Goal: Check status: Check status

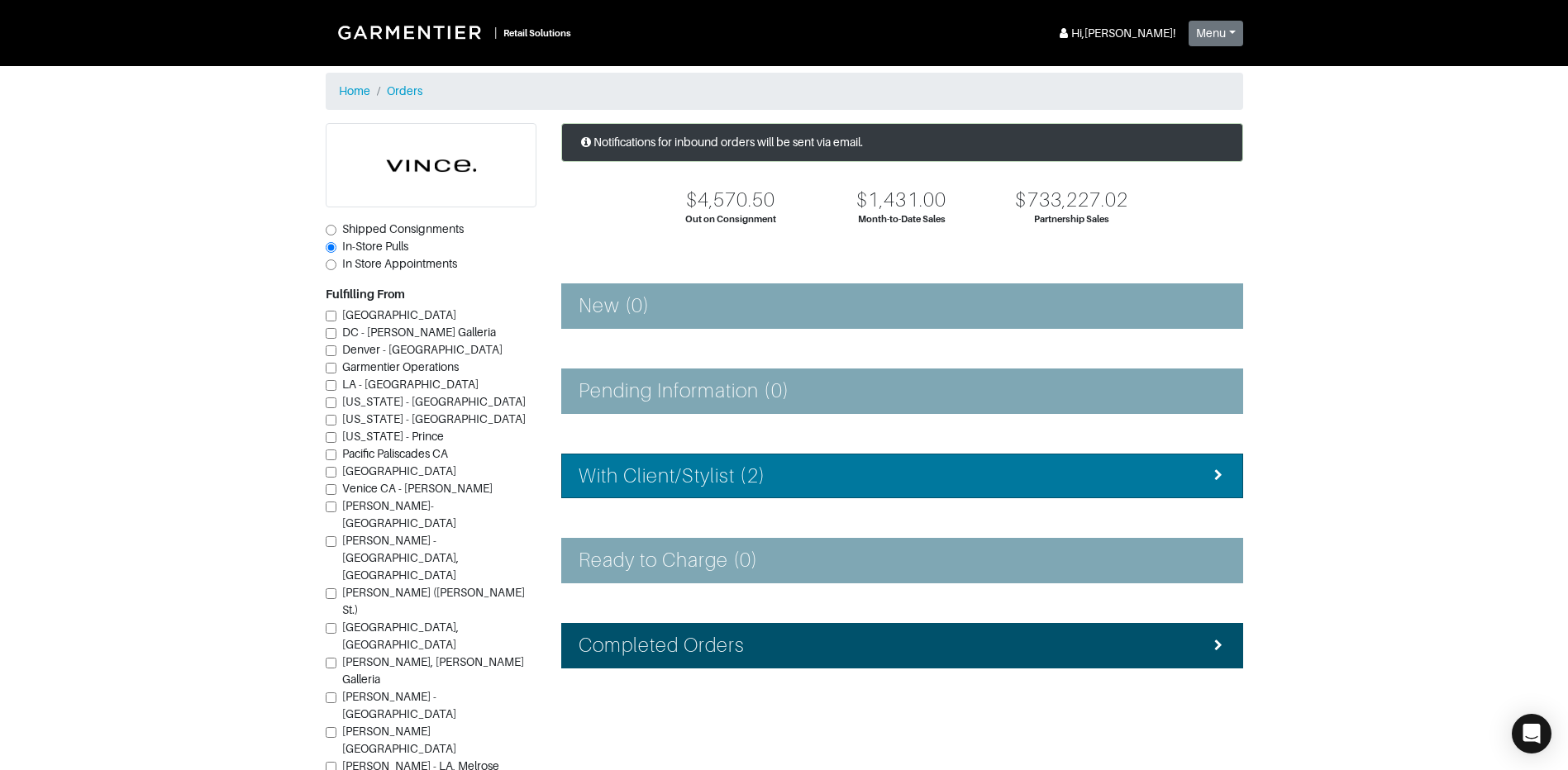
click at [862, 476] on div "With Client/Stylist (2)" at bounding box center [901, 476] width 647 height 24
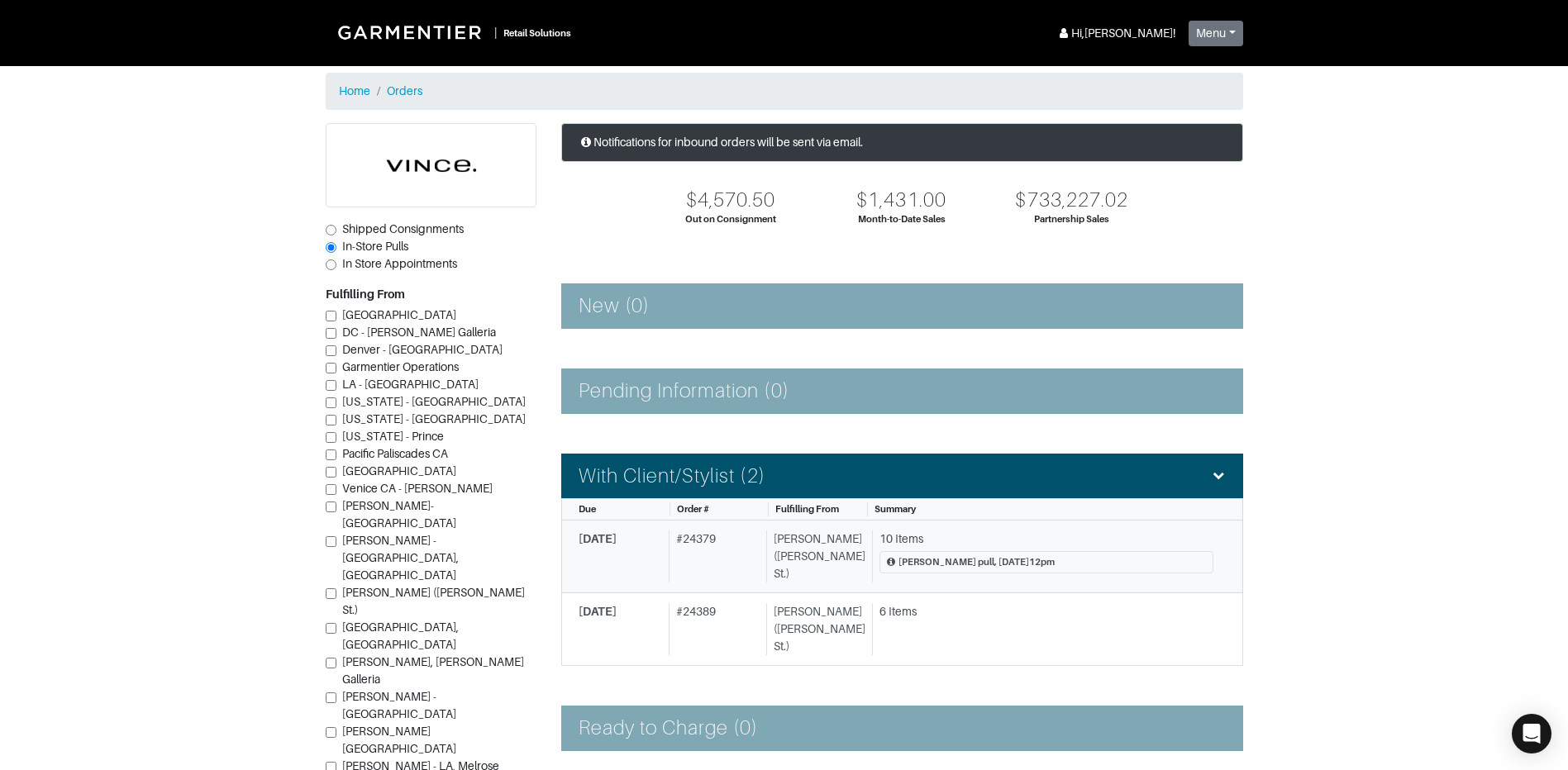
click at [971, 537] on div "10 Items" at bounding box center [1046, 540] width 333 height 17
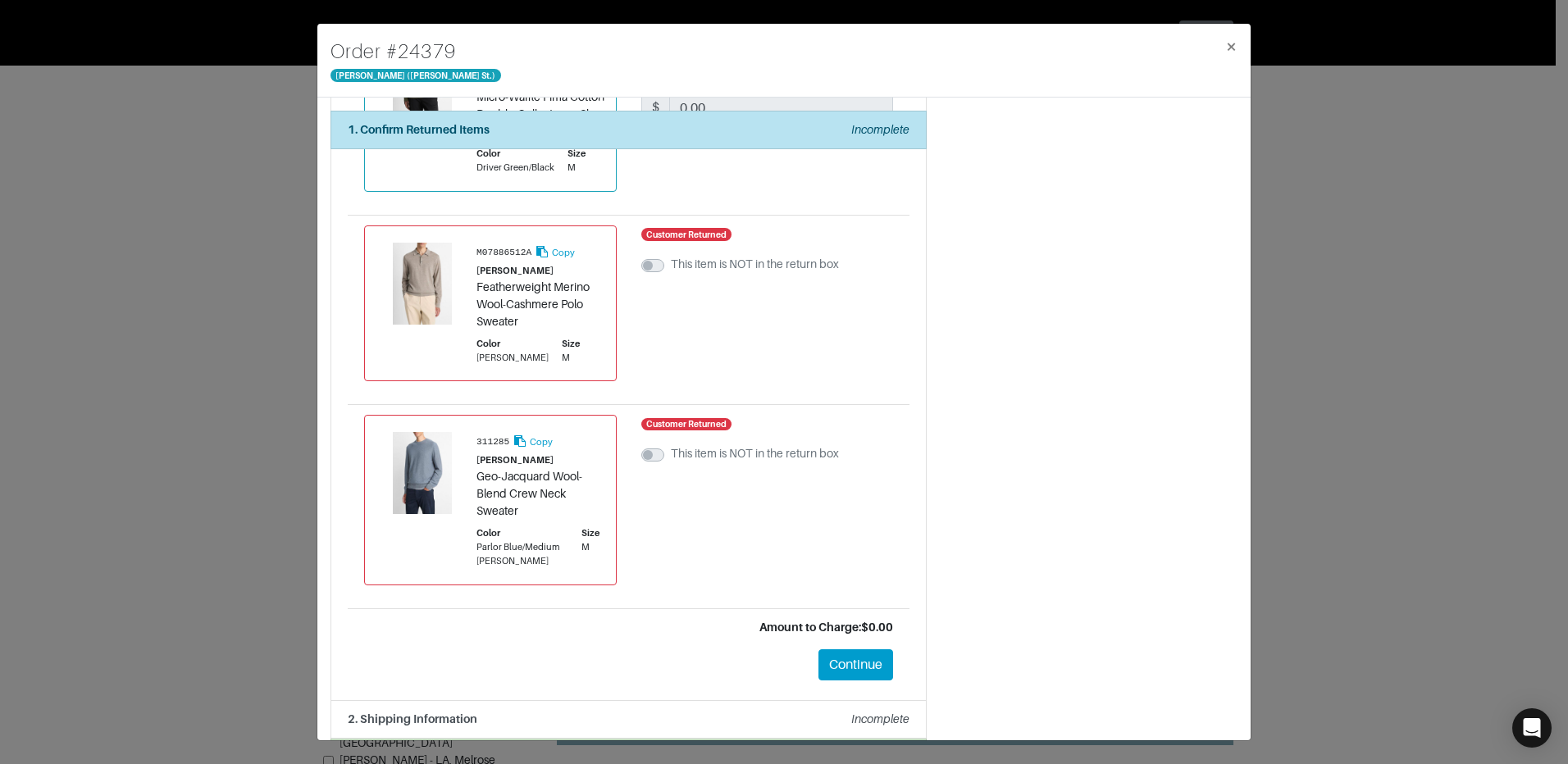
scroll to position [1498, 0]
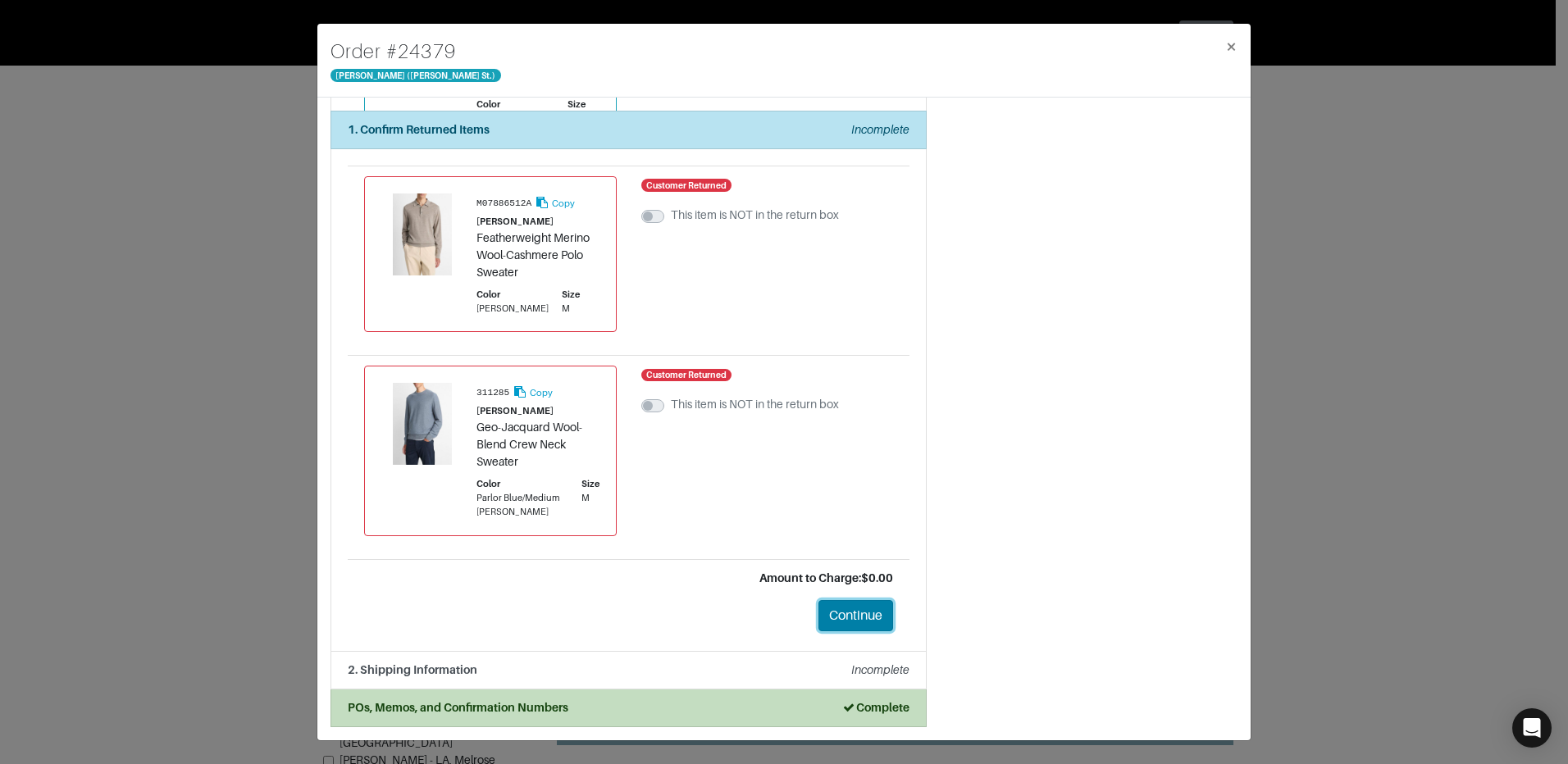
click at [866, 613] on button "Continue" at bounding box center [856, 616] width 75 height 32
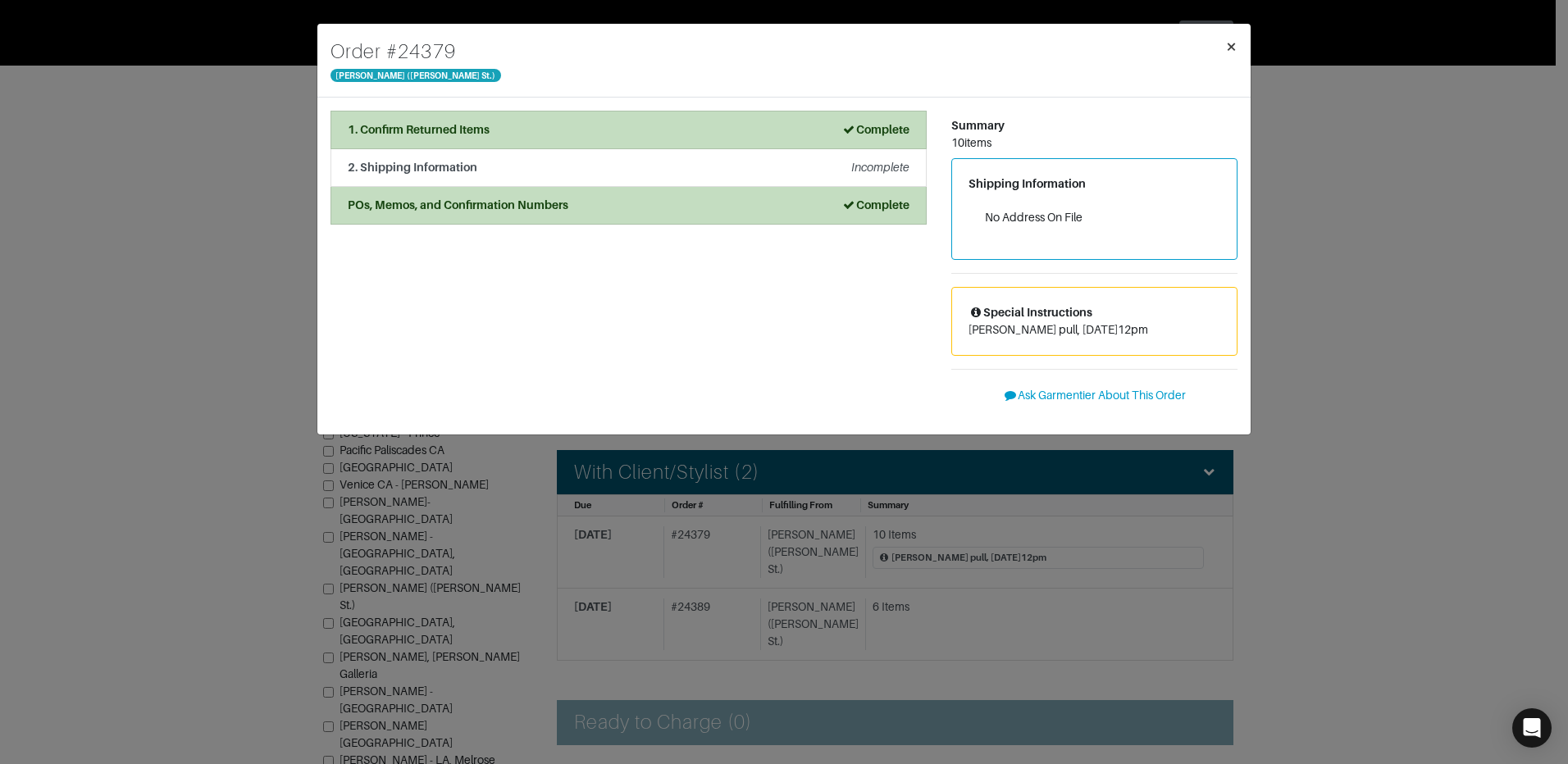
click at [1231, 39] on span "×" at bounding box center [1230, 46] width 12 height 22
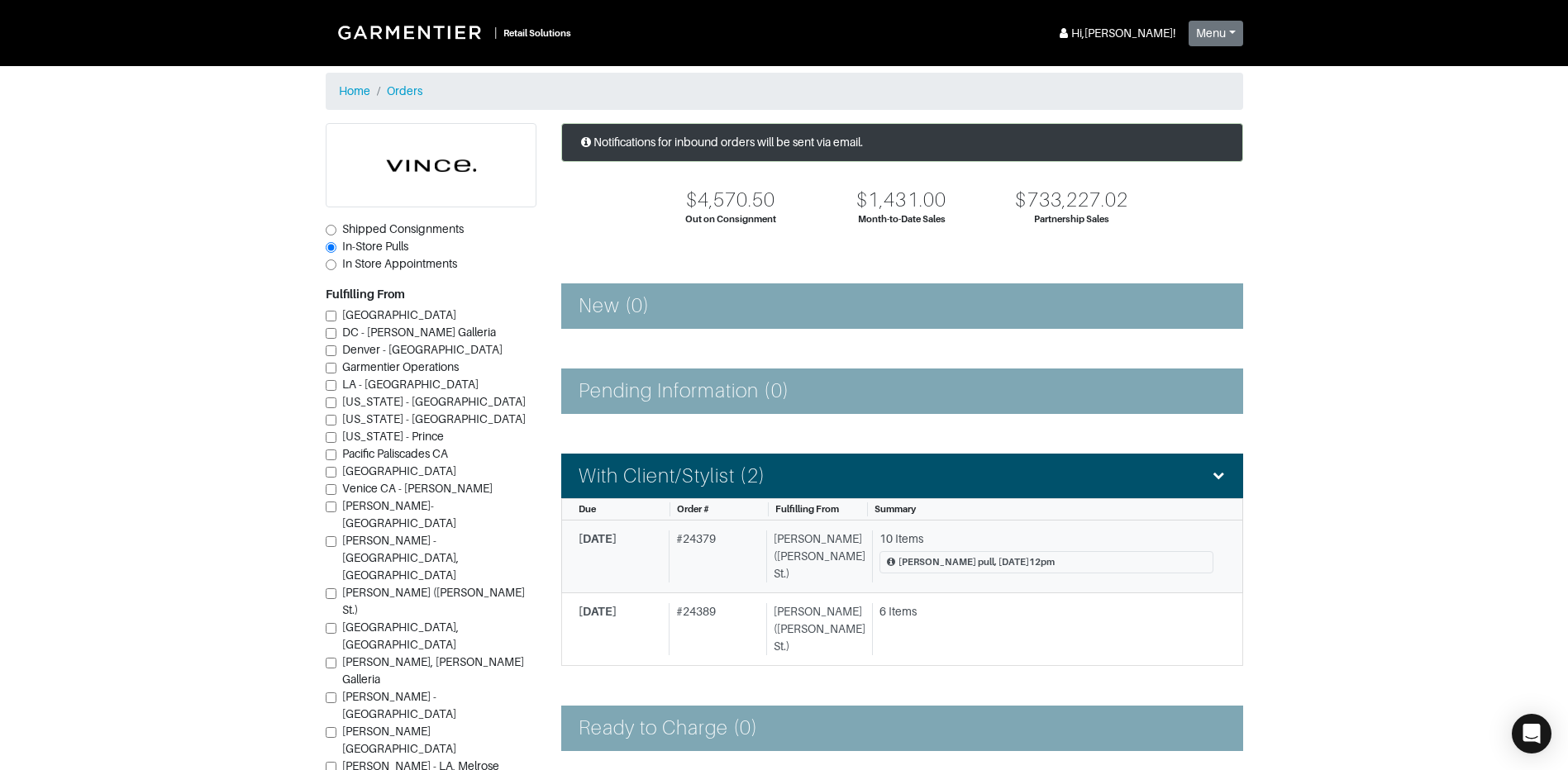
click at [734, 555] on div "# 24379" at bounding box center [714, 557] width 91 height 52
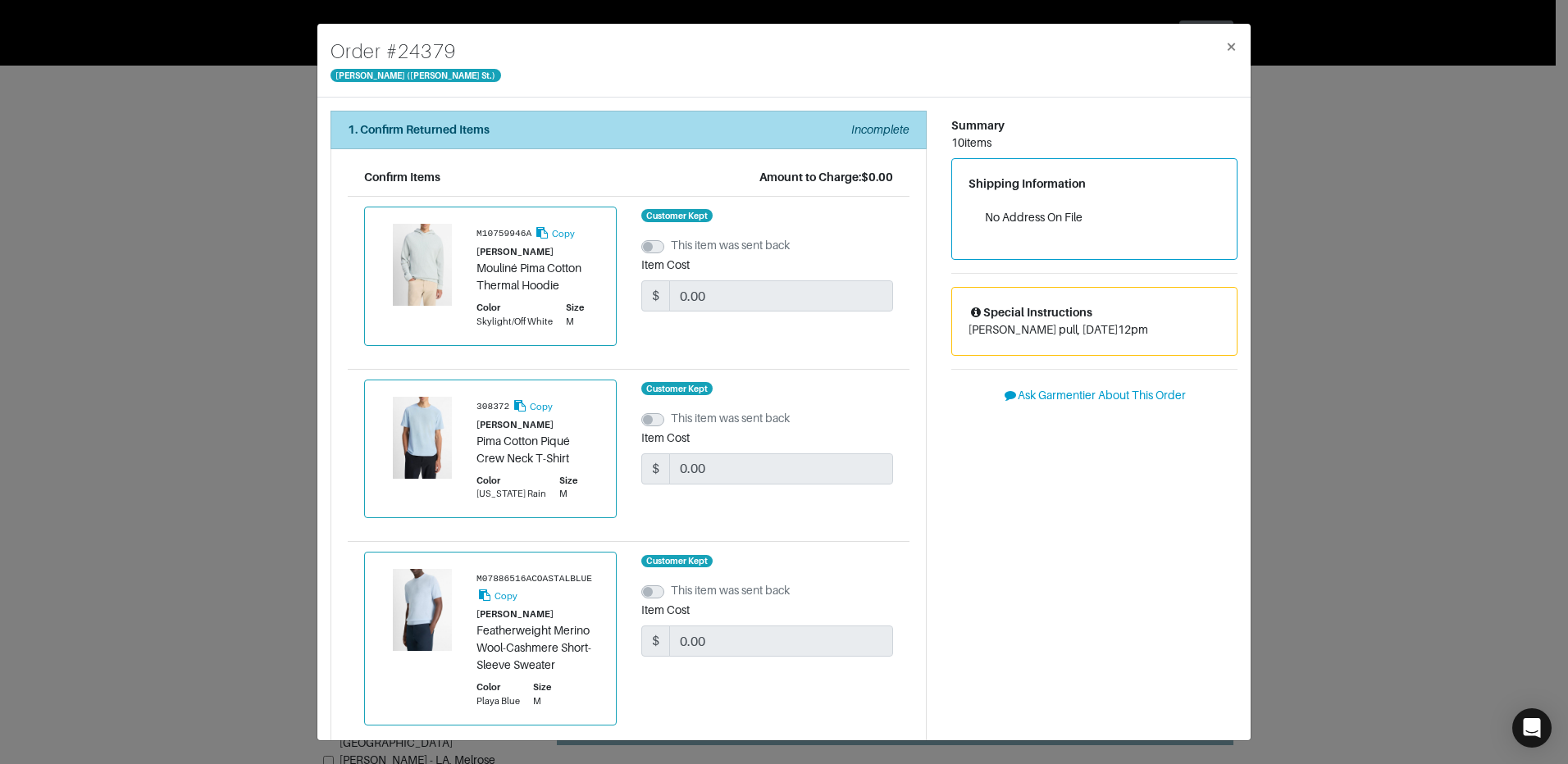
click at [874, 130] on em "Incomplete" at bounding box center [880, 130] width 58 height 13
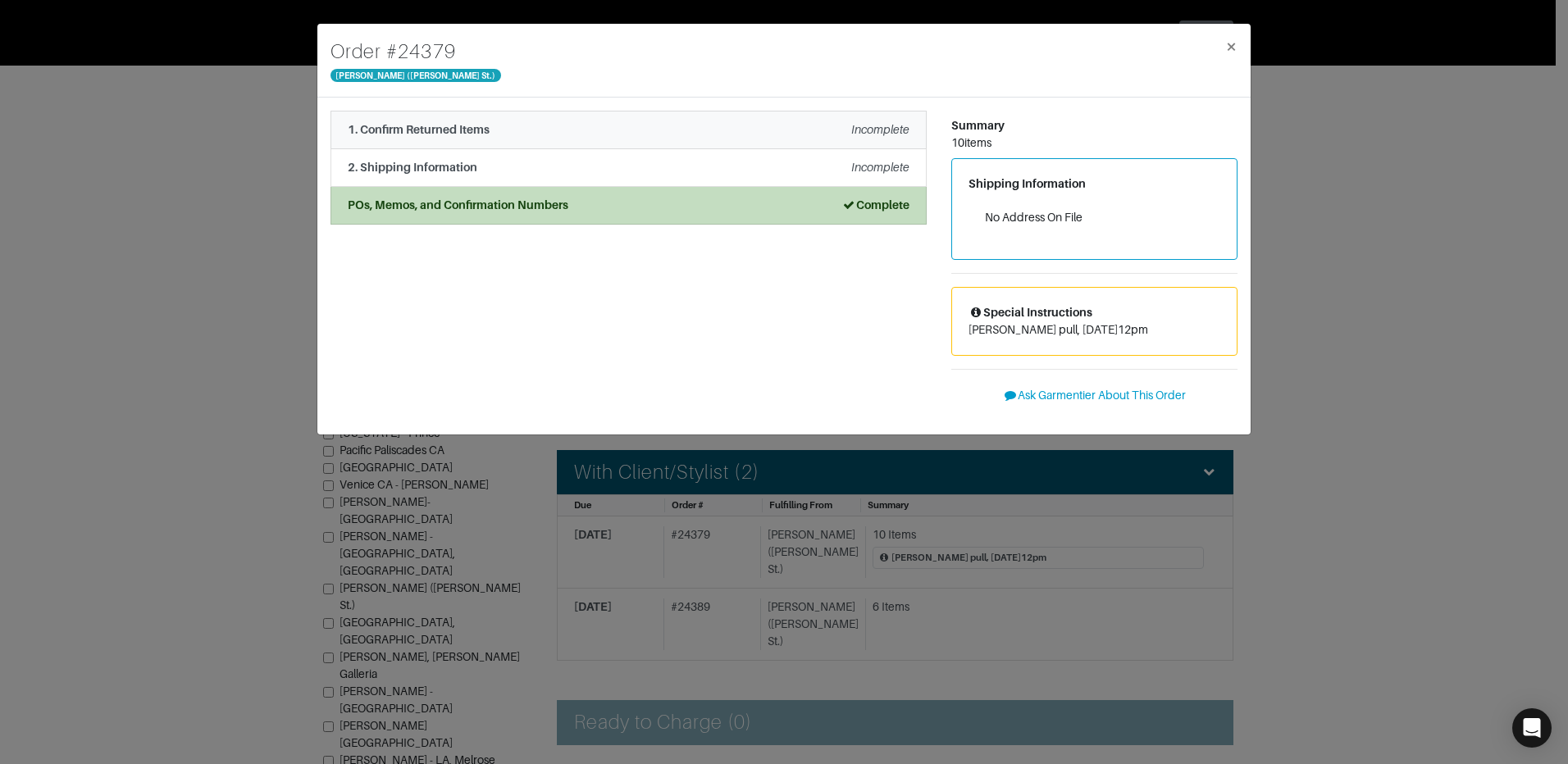
click at [795, 124] on div "1. Confirm Returned Items Incomplete" at bounding box center [628, 130] width 561 height 17
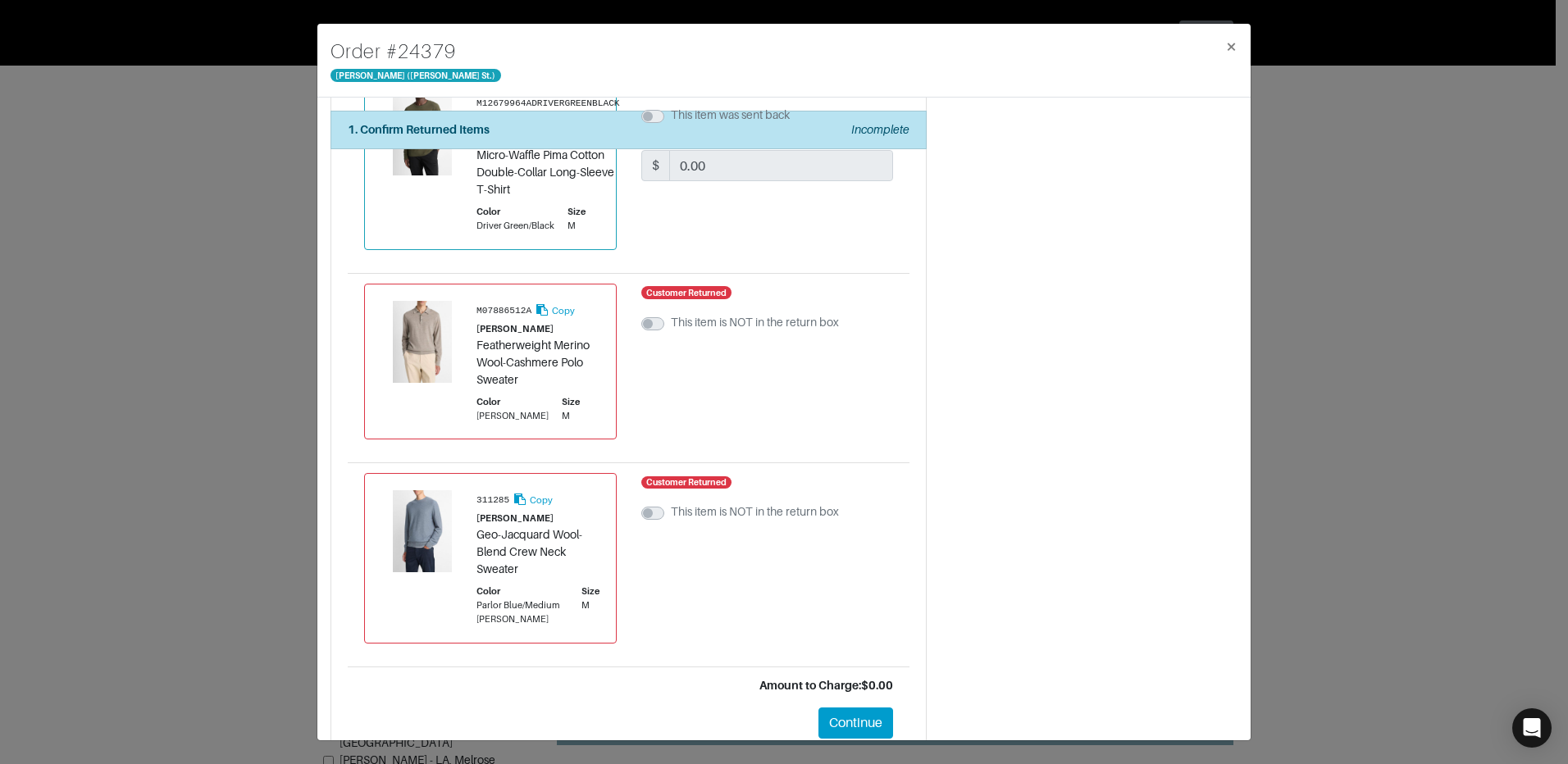
scroll to position [1498, 0]
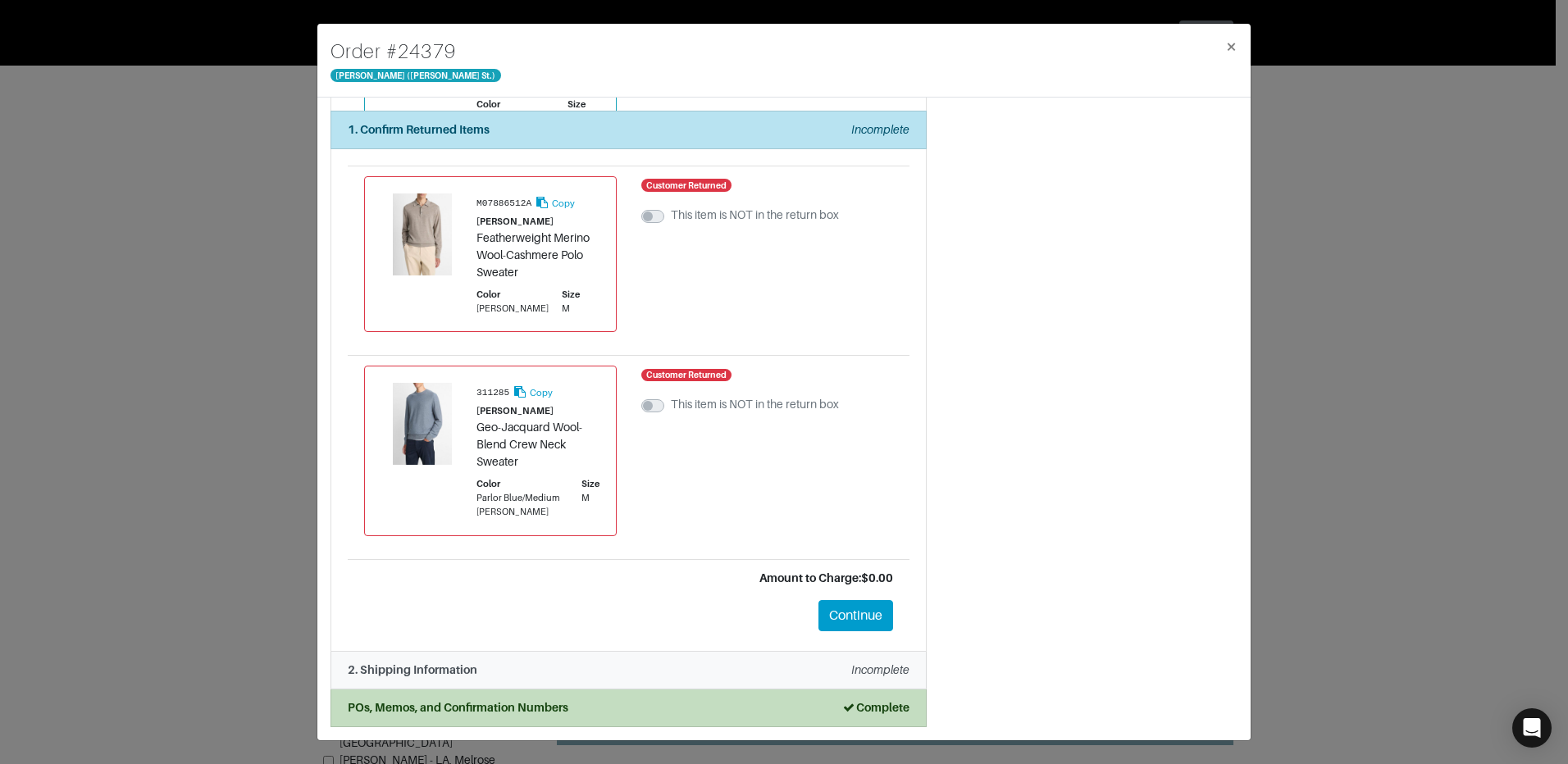
click at [799, 666] on div "2. Shipping Information Incomplete" at bounding box center [628, 670] width 561 height 17
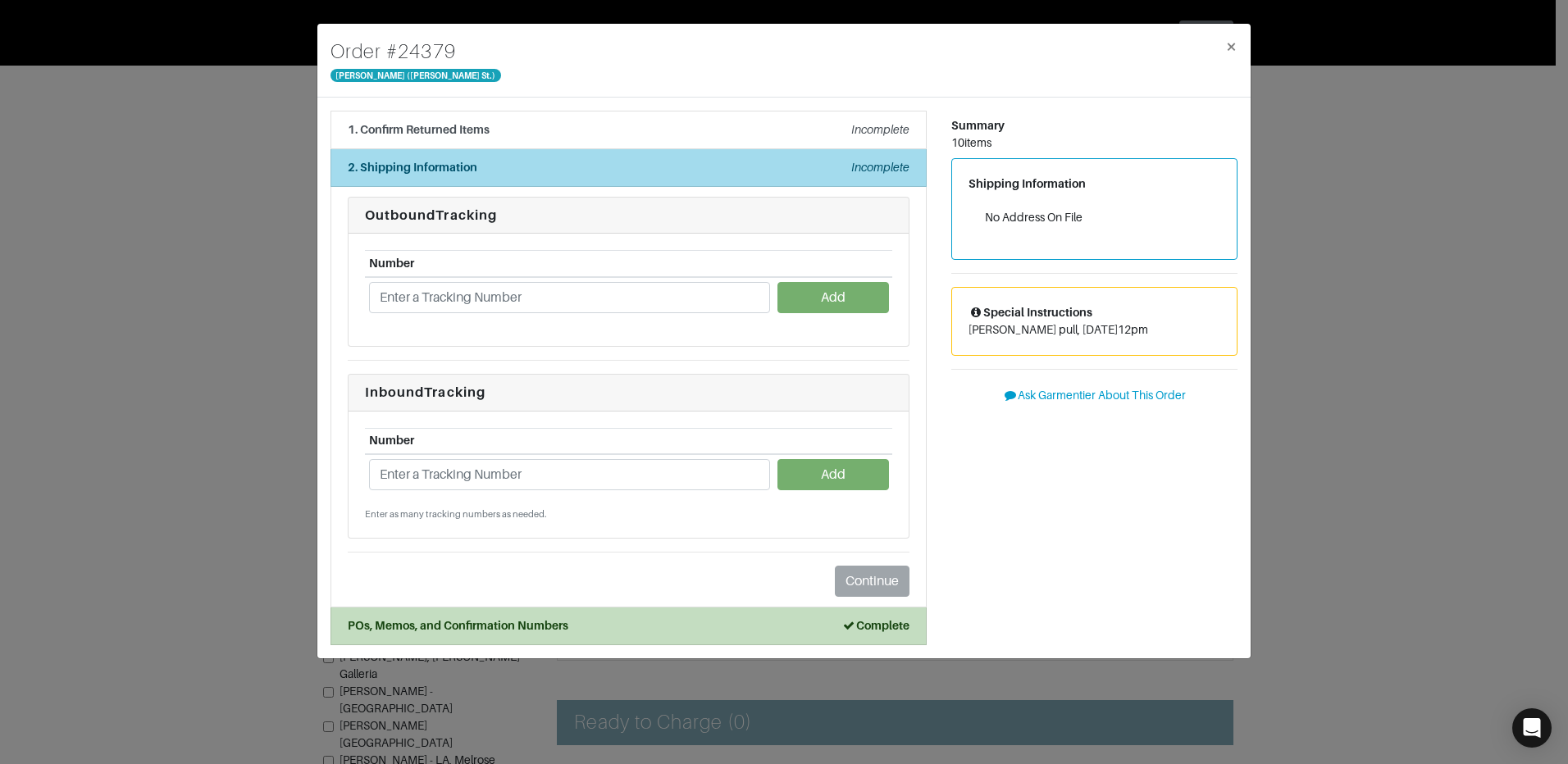
scroll to position [0, 0]
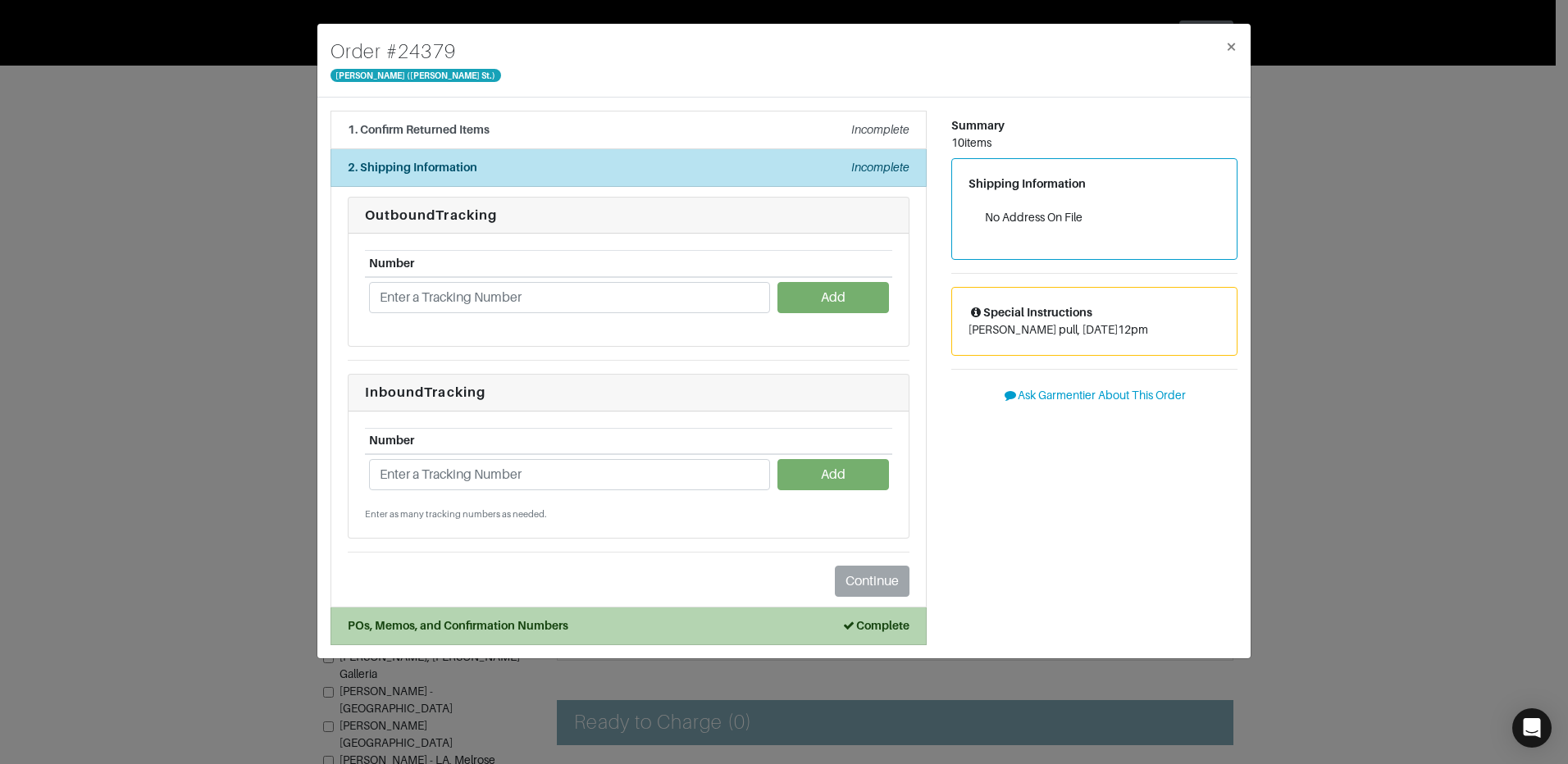
click at [870, 630] on strong "Complete" at bounding box center [875, 625] width 68 height 13
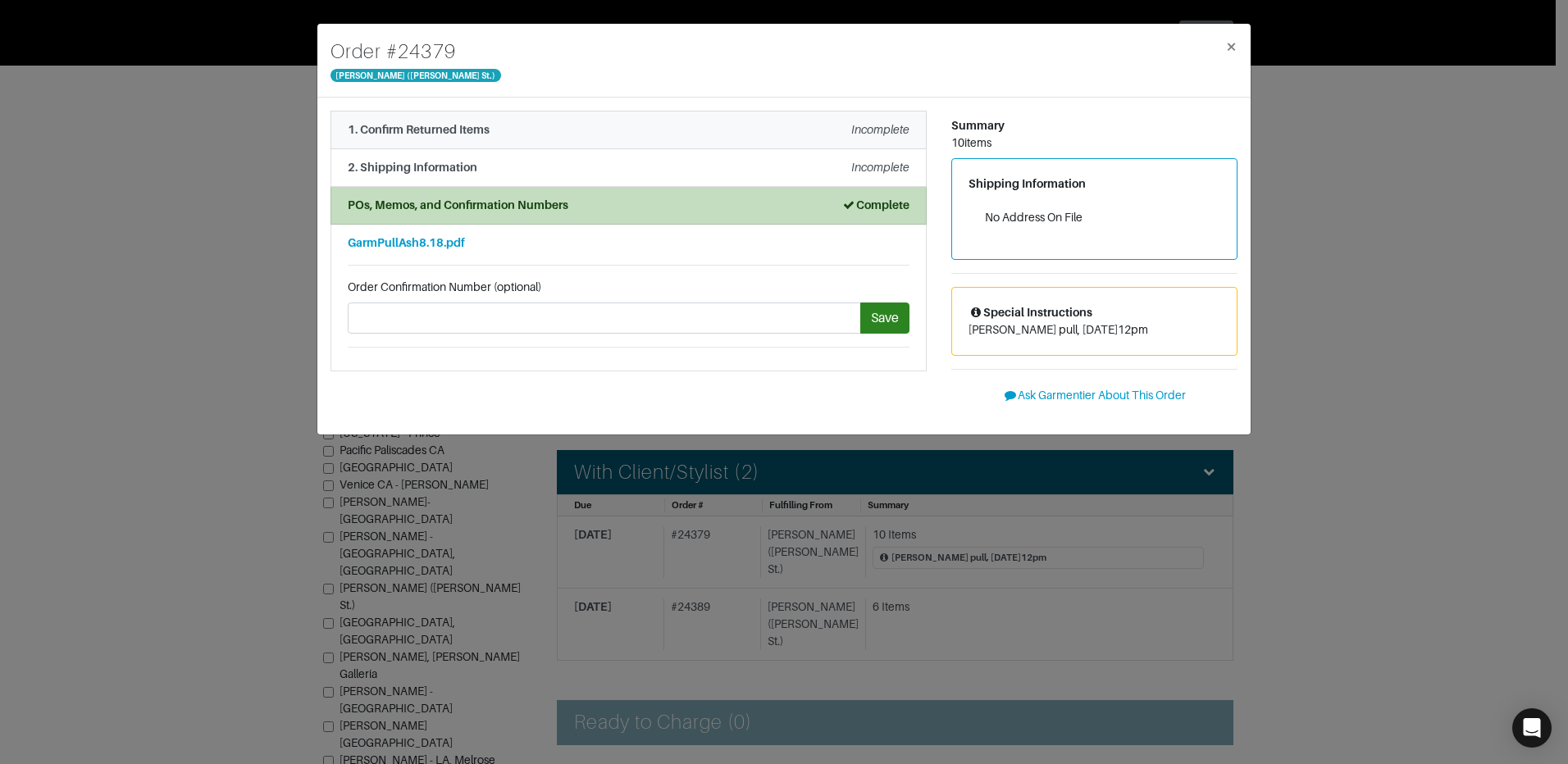
click at [826, 134] on div "1. Confirm Returned Items Incomplete" at bounding box center [628, 130] width 561 height 17
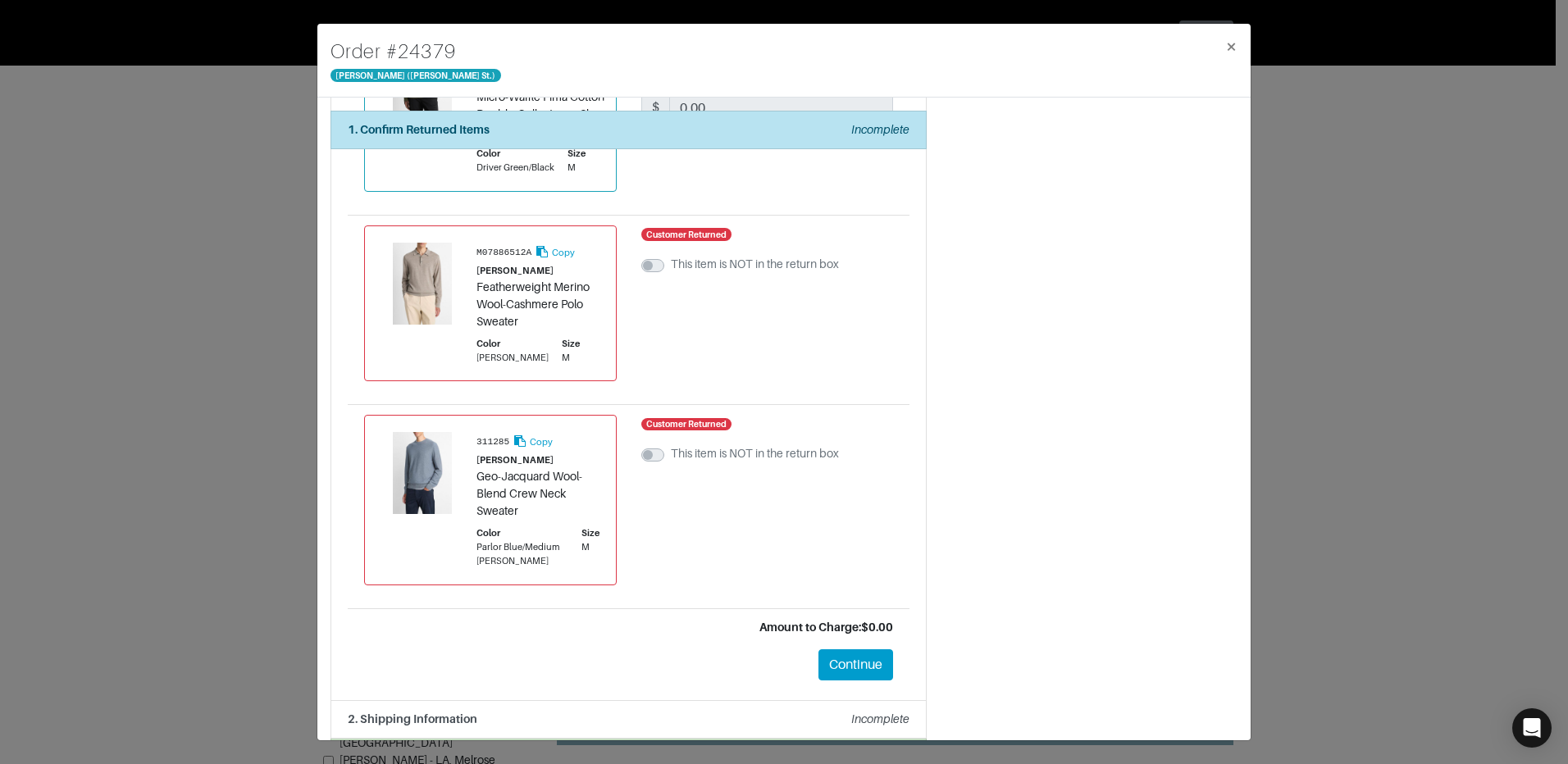
scroll to position [1498, 0]
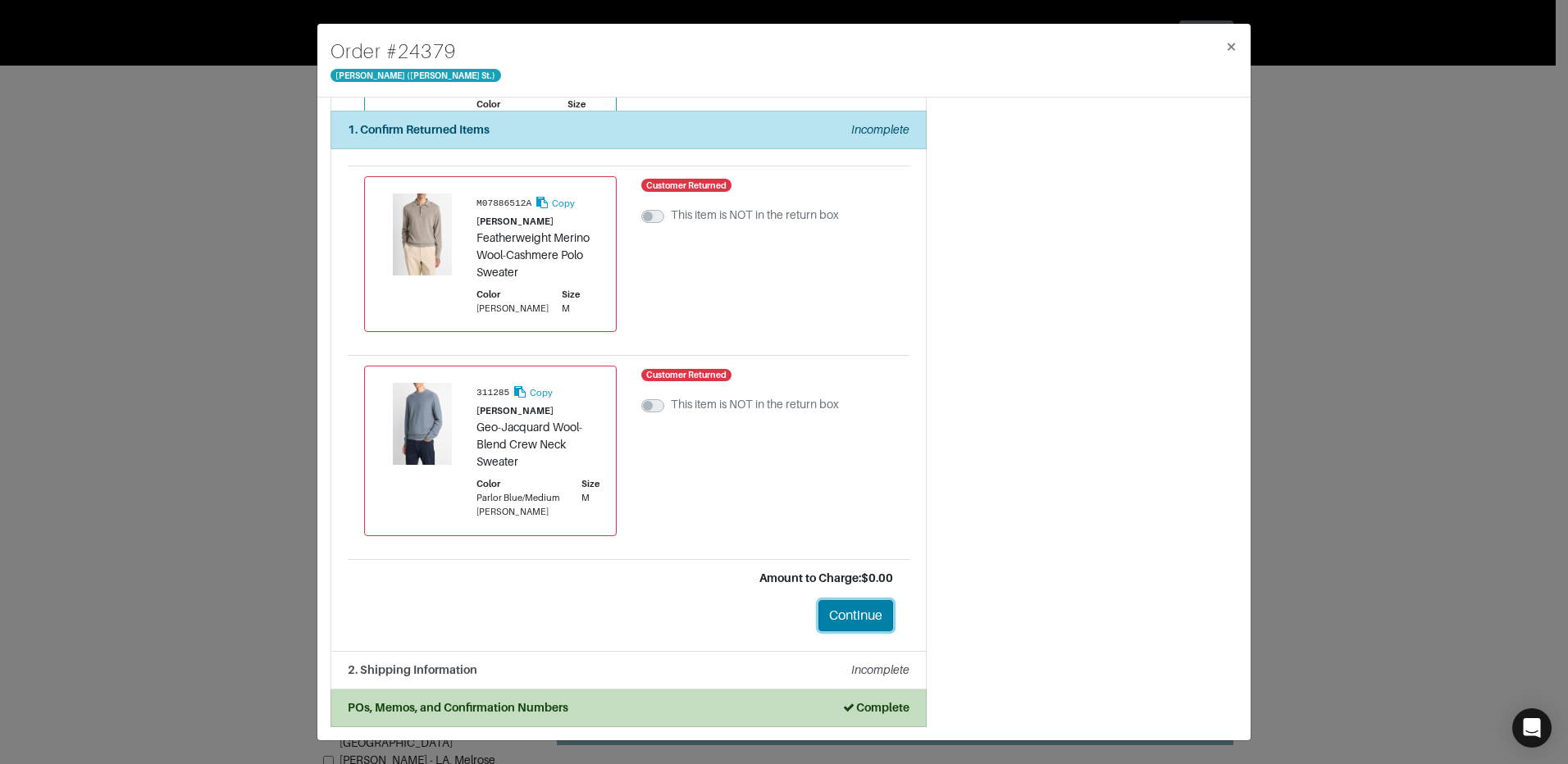
click at [862, 619] on button "Continue" at bounding box center [856, 616] width 75 height 32
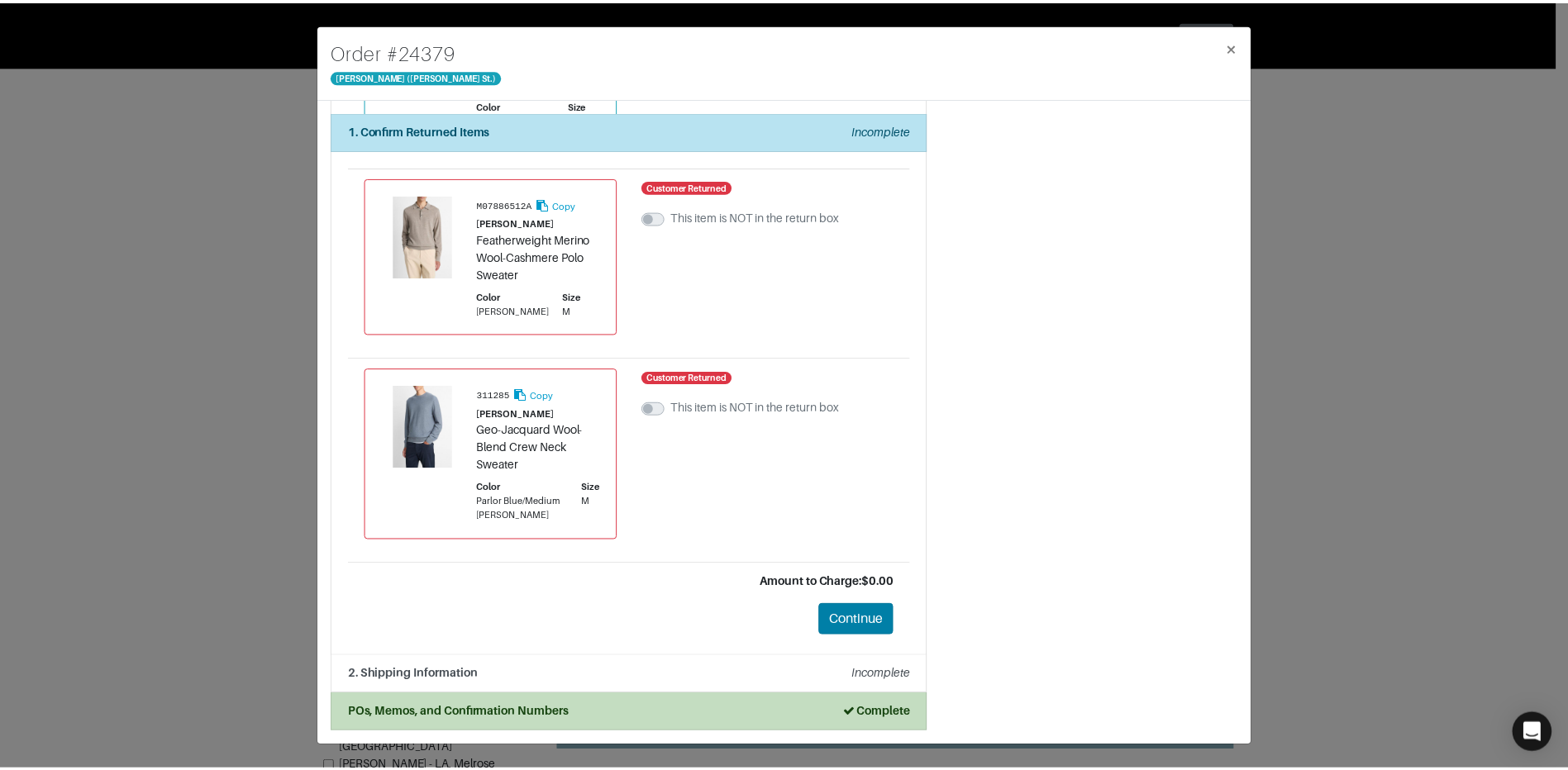
scroll to position [0, 0]
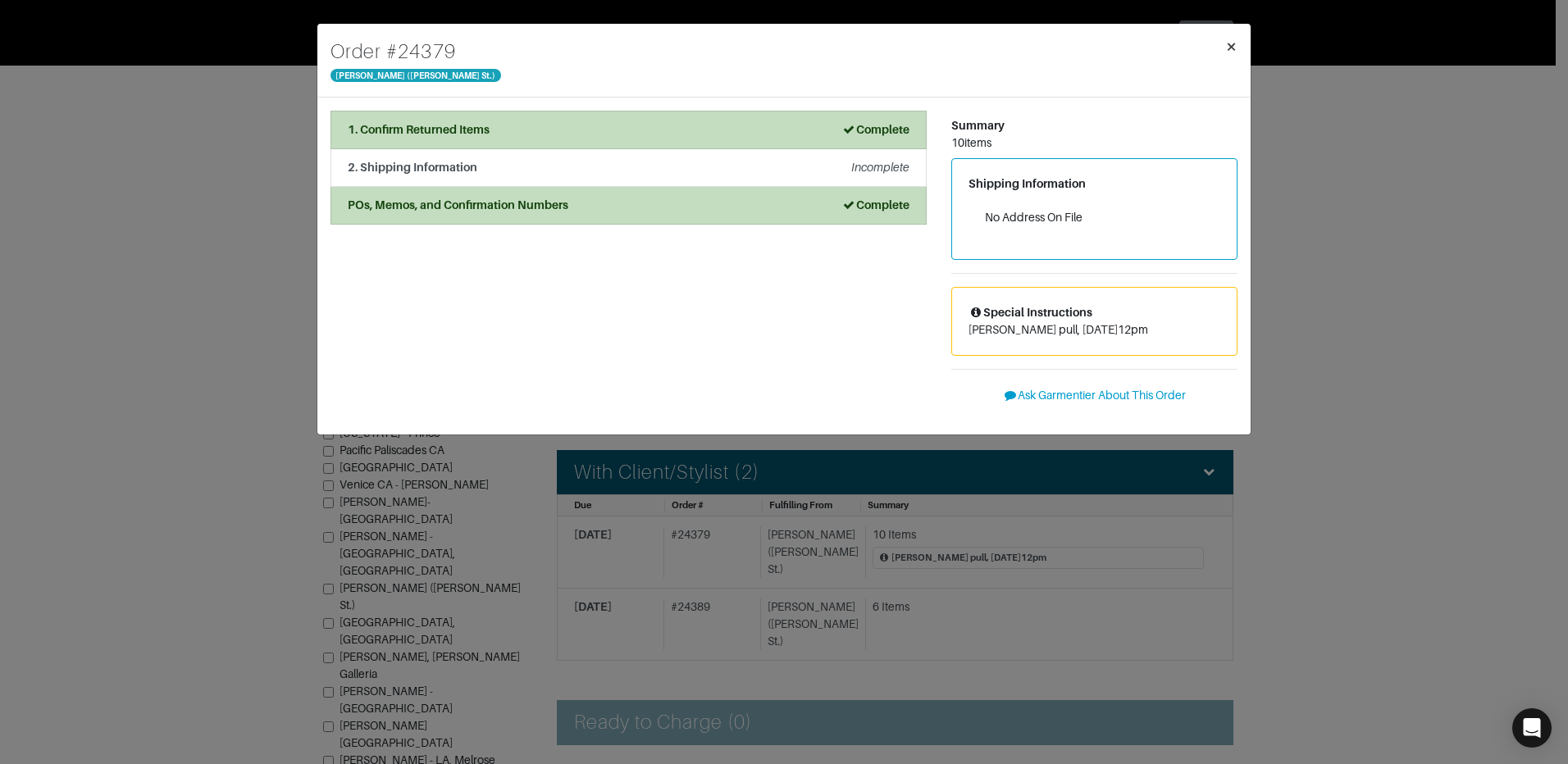
click at [1230, 37] on span "×" at bounding box center [1230, 46] width 12 height 22
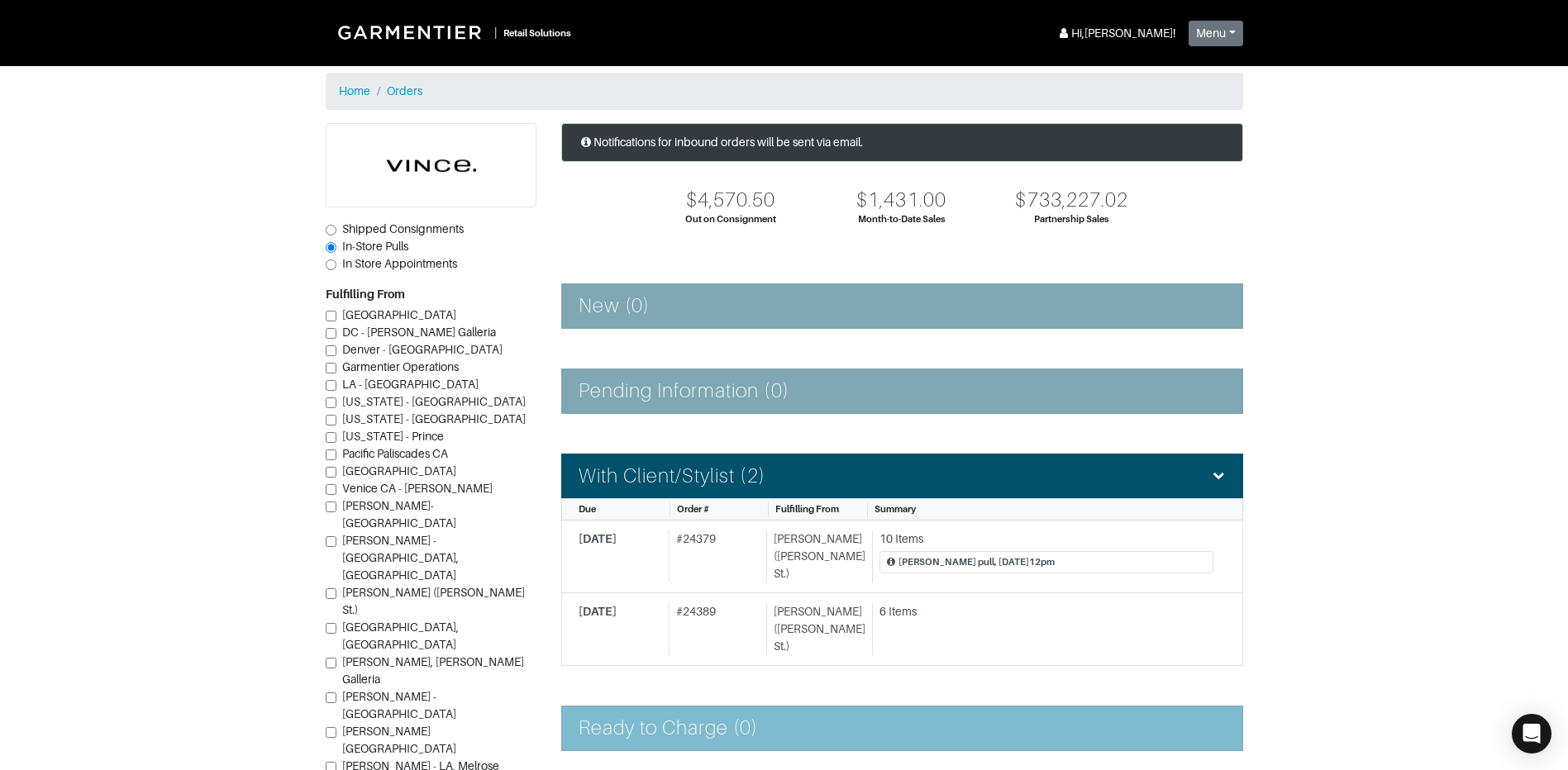
click at [838, 716] on div "Ready to Charge (0)" at bounding box center [901, 728] width 647 height 24
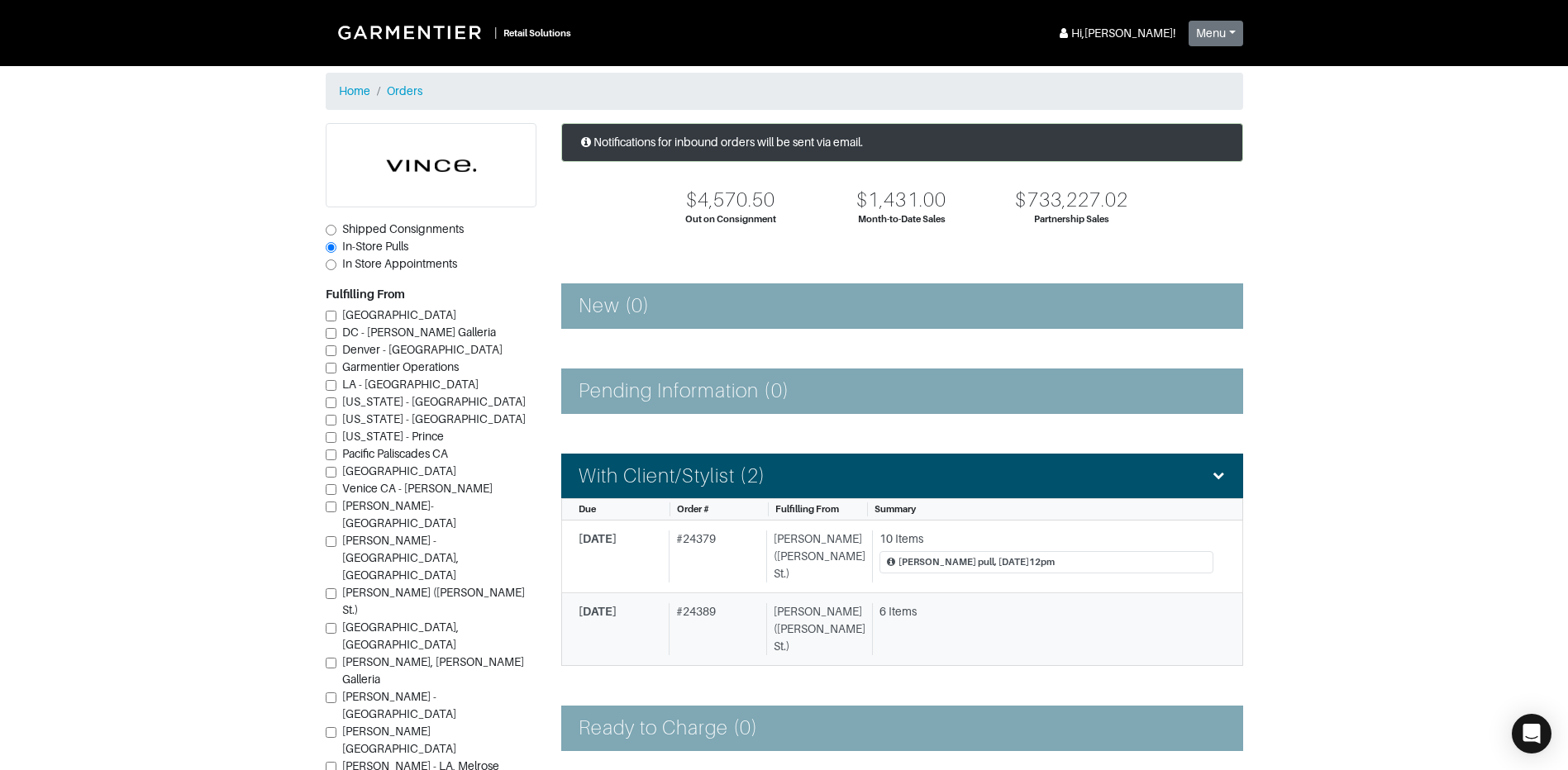
click at [948, 620] on div "6 Items" at bounding box center [1043, 629] width 341 height 52
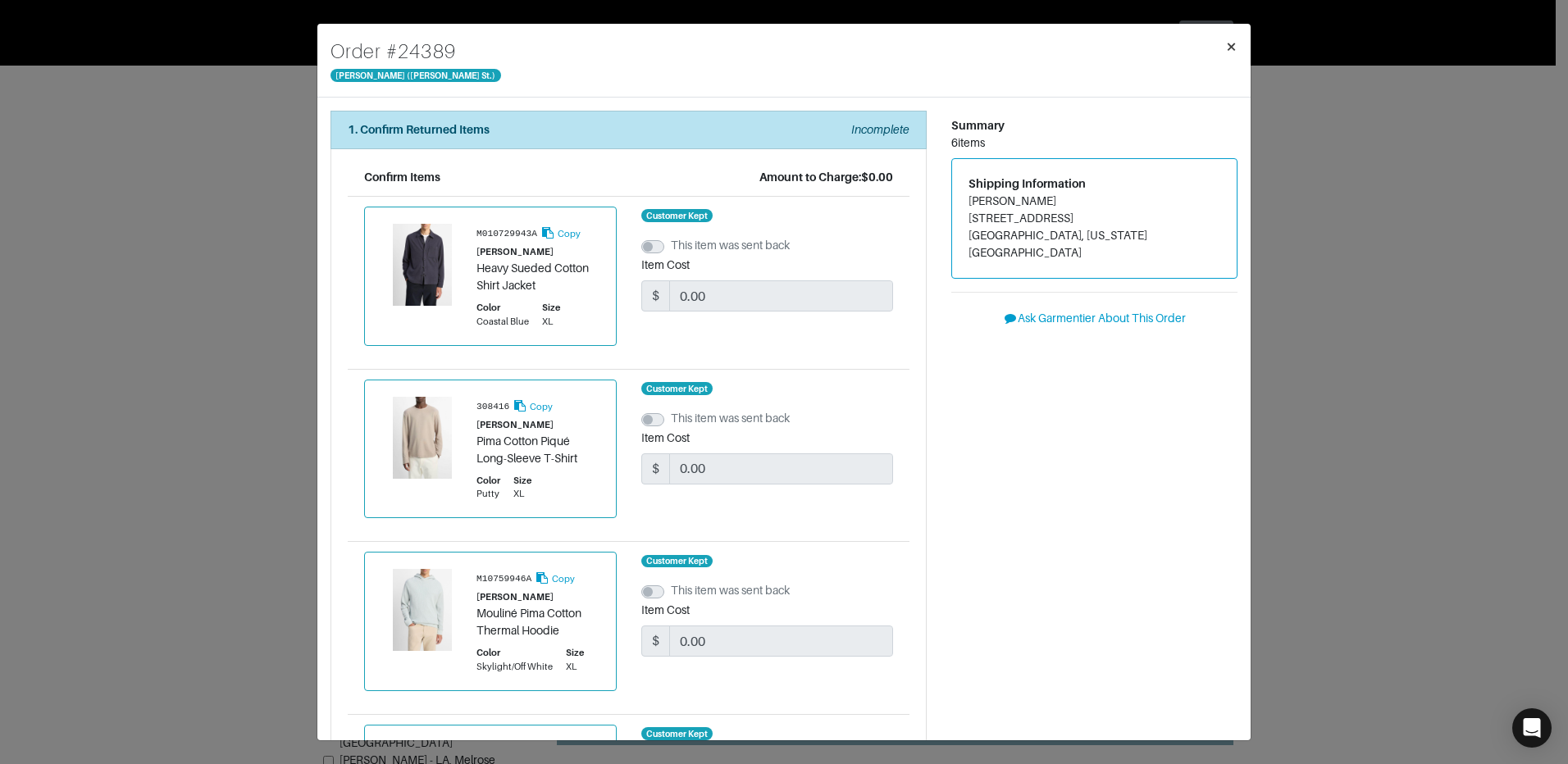
click at [1238, 37] on button "×" at bounding box center [1230, 47] width 38 height 46
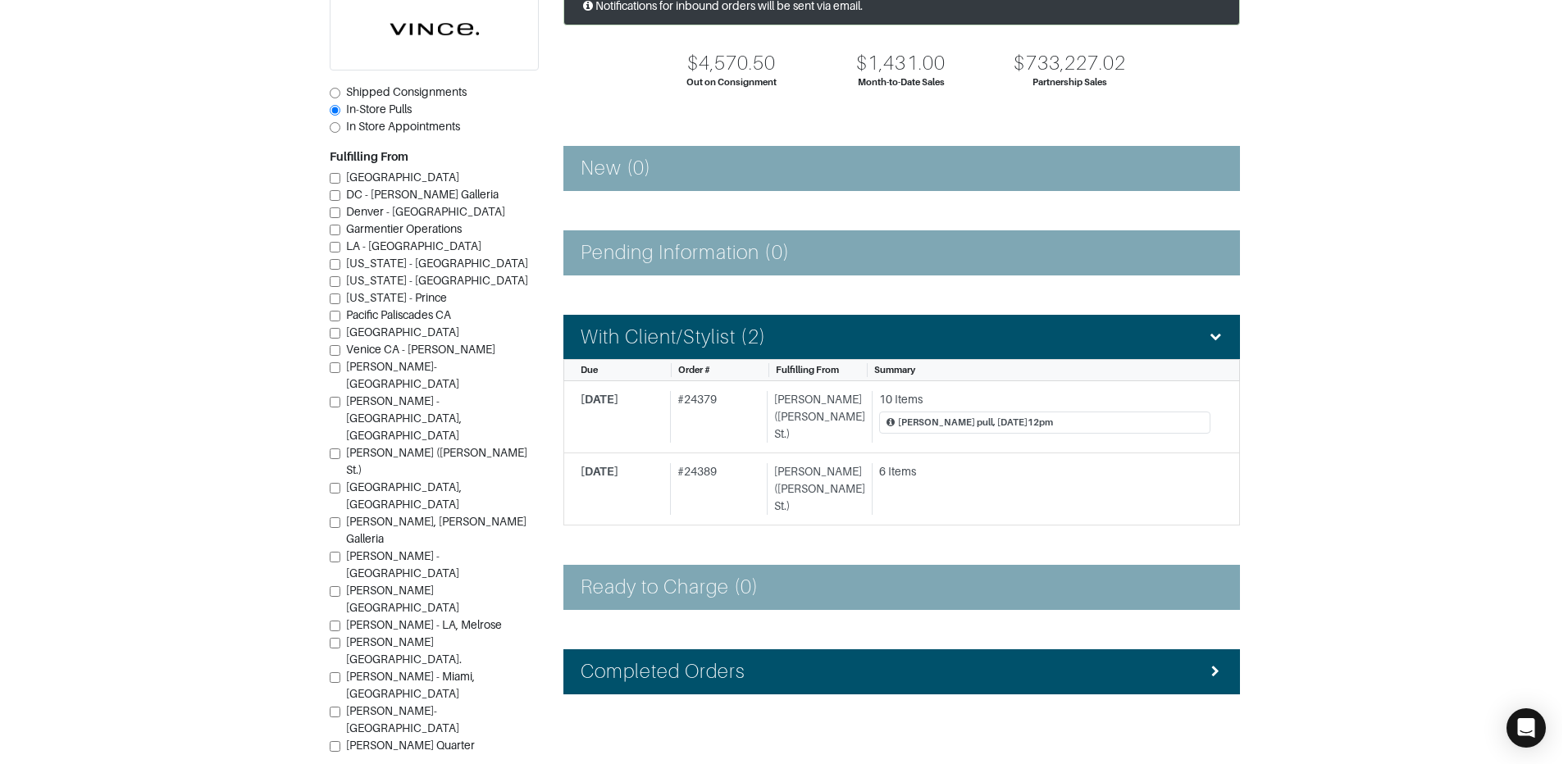
scroll to position [142, 0]
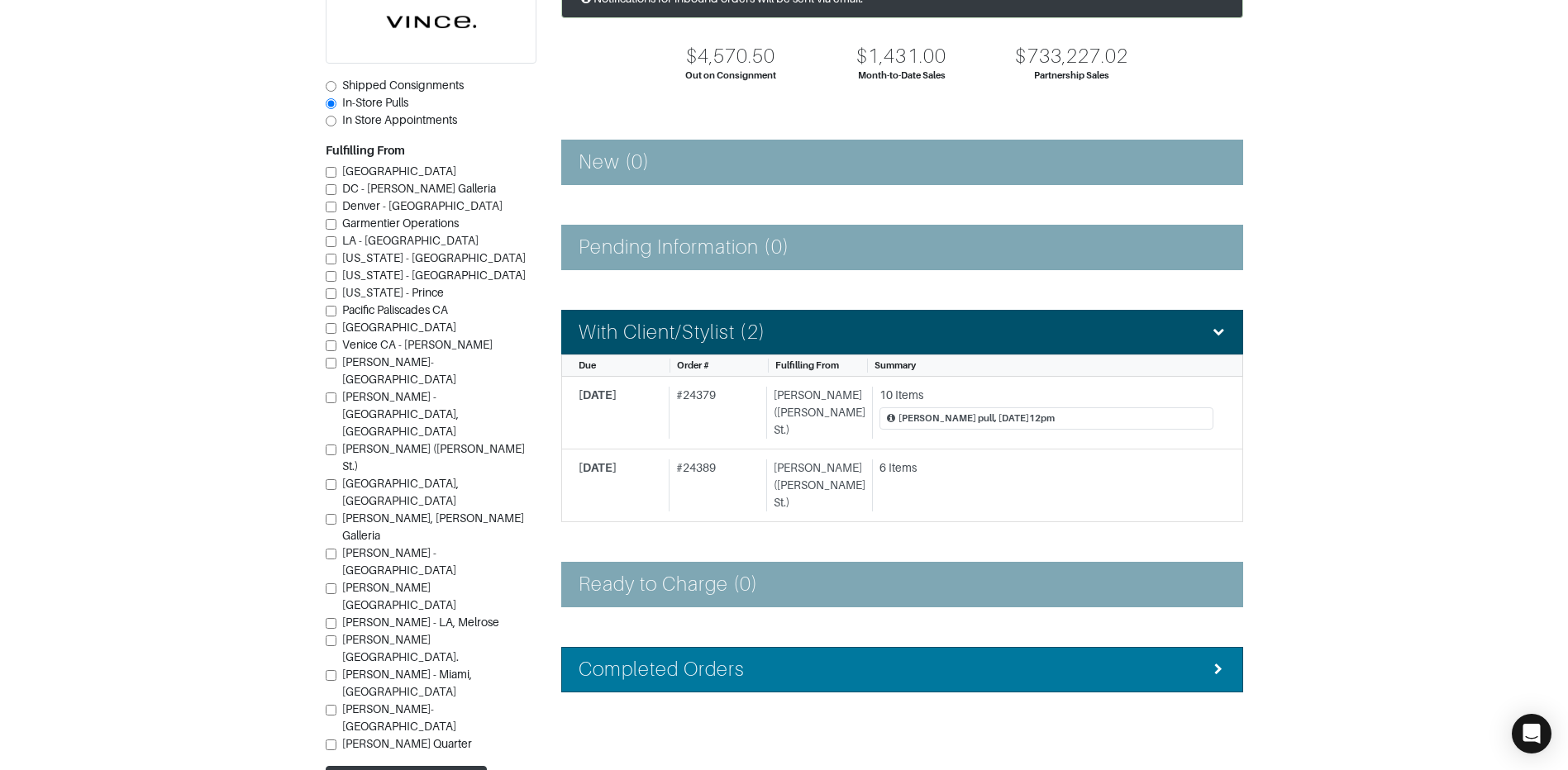
click at [1205, 658] on div "Completed Orders" at bounding box center [901, 670] width 647 height 24
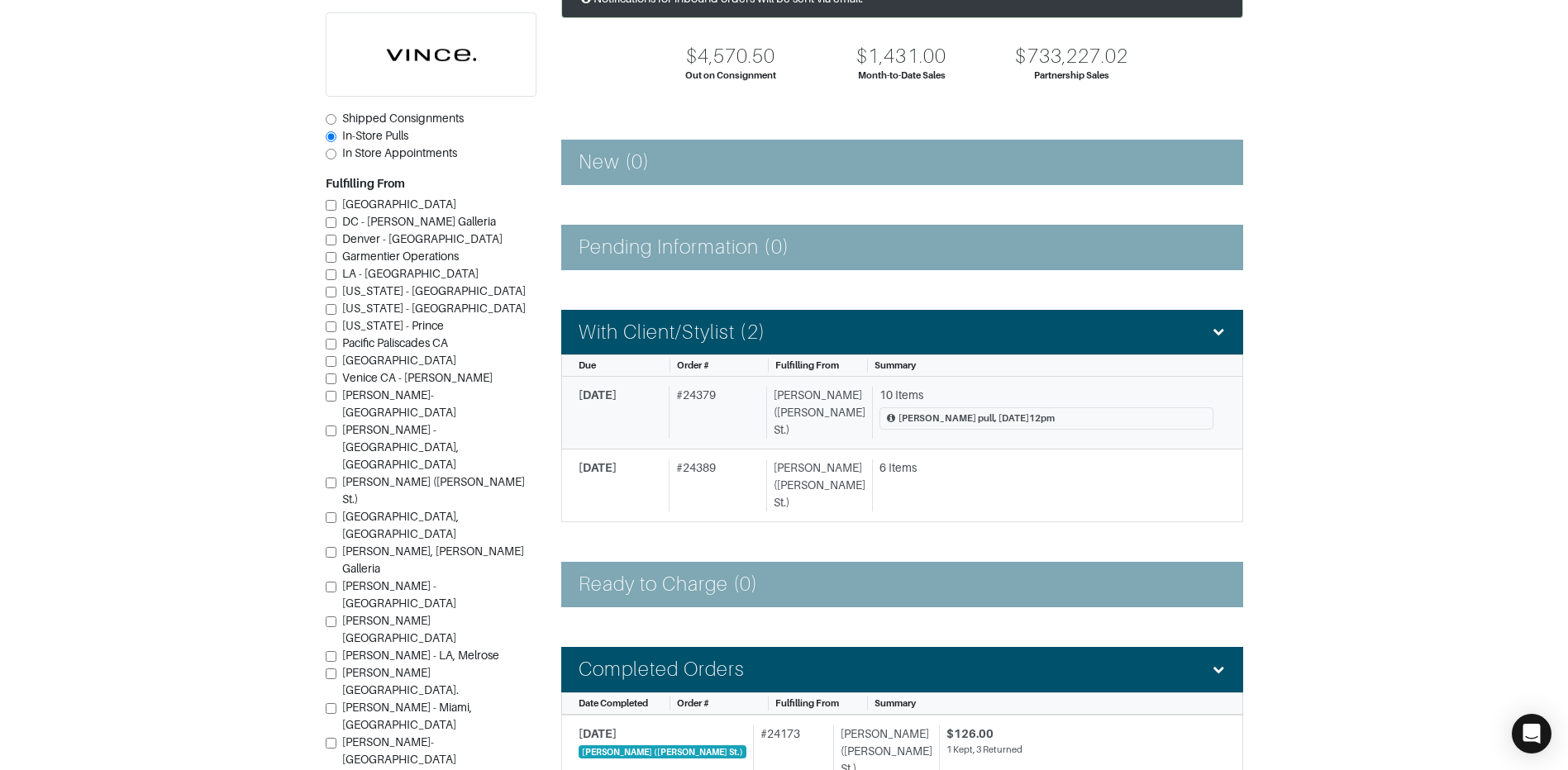
click at [992, 395] on div "10 Items" at bounding box center [1046, 395] width 333 height 17
